Goal: Transaction & Acquisition: Register for event/course

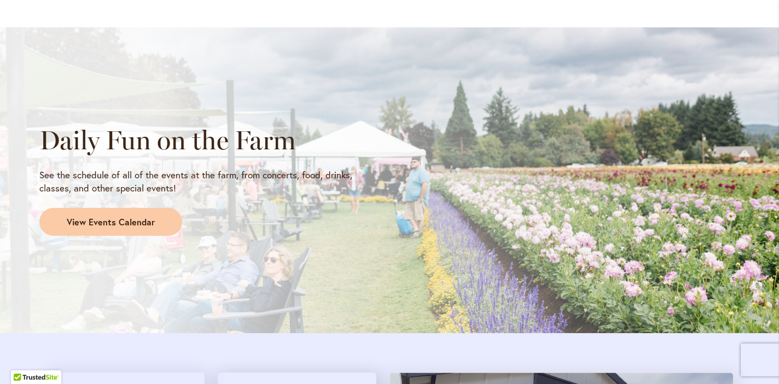
scroll to position [881, 0]
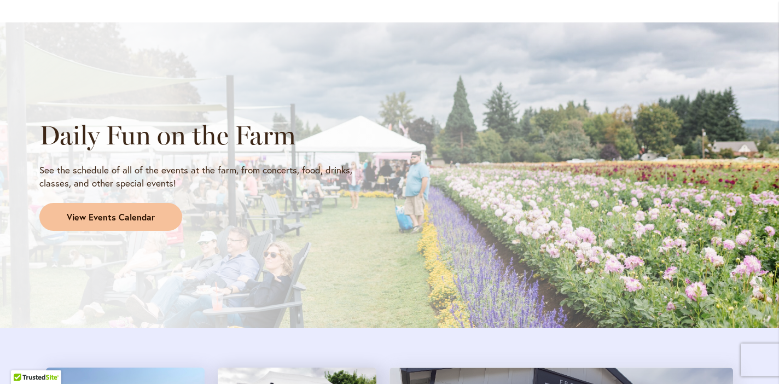
click at [135, 213] on span "View Events Calendar" at bounding box center [111, 217] width 88 height 13
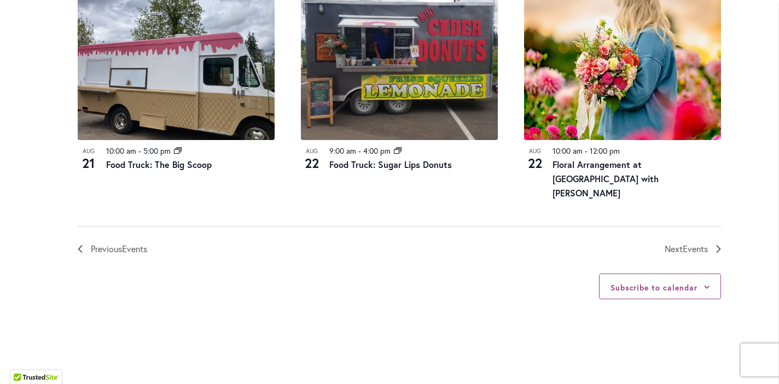
scroll to position [1283, 0]
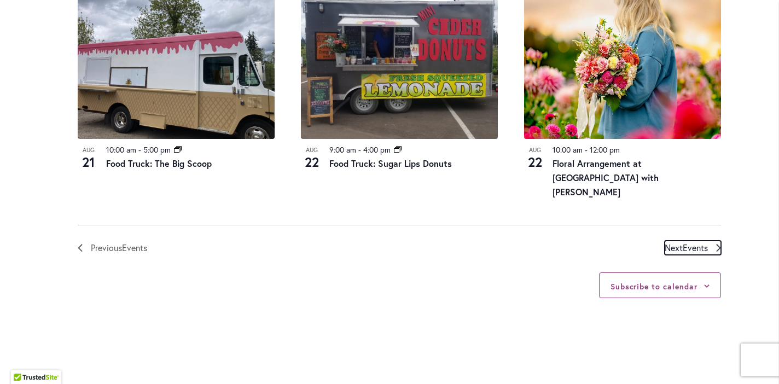
click at [681, 248] on span "Next Events" at bounding box center [685, 248] width 43 height 14
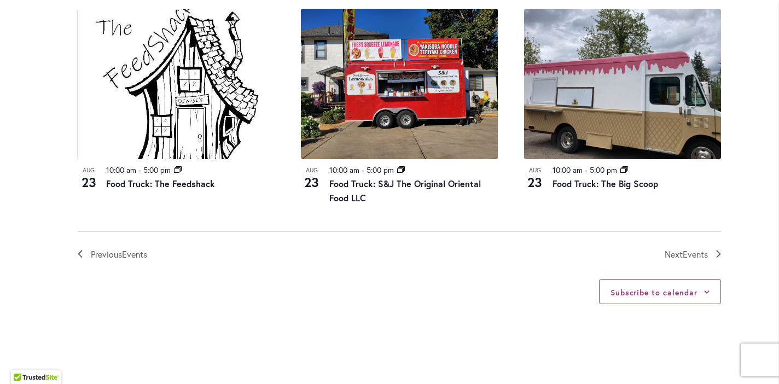
scroll to position [1298, 0]
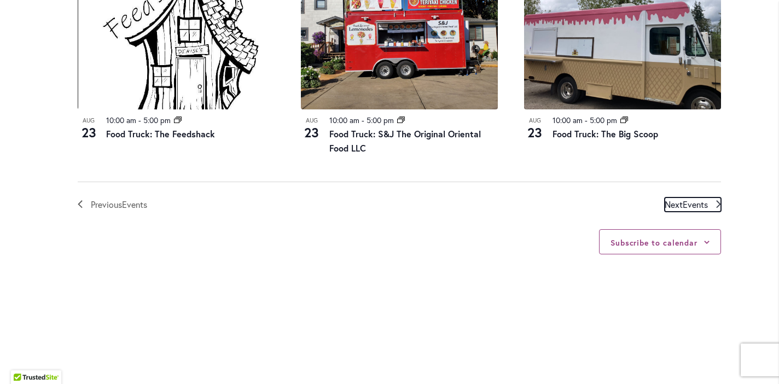
click at [674, 203] on span "Next Events" at bounding box center [685, 204] width 43 height 14
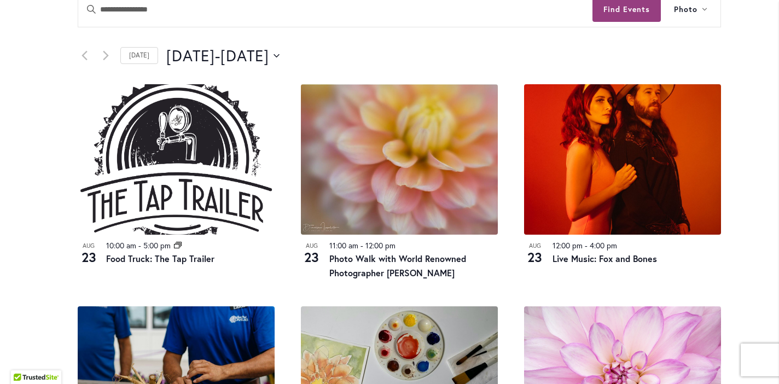
scroll to position [525, 0]
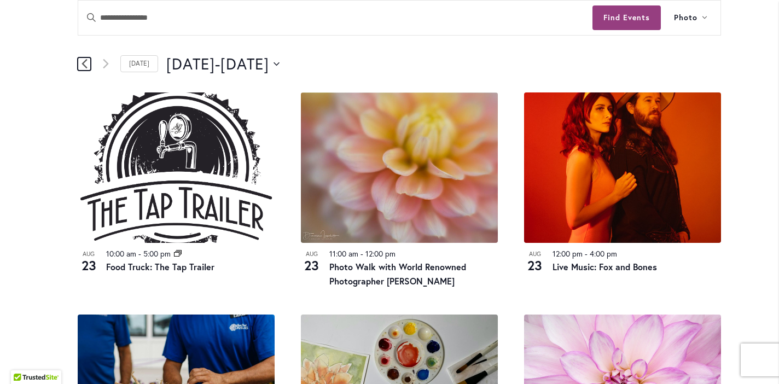
click at [81, 60] on icon "Previous Events" at bounding box center [84, 63] width 6 height 10
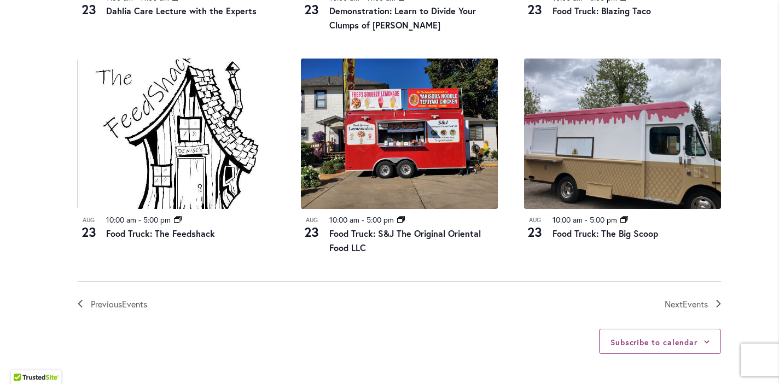
scroll to position [1168, 0]
